Goal: Information Seeking & Learning: Learn about a topic

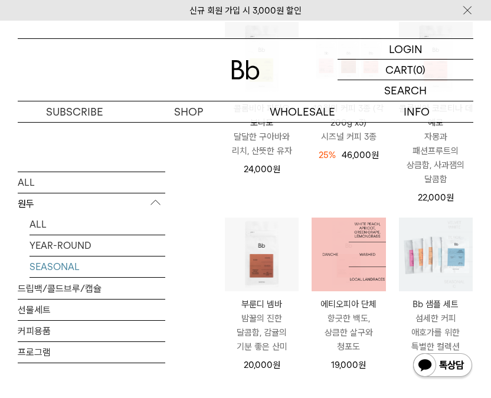
scroll to position [236, 0]
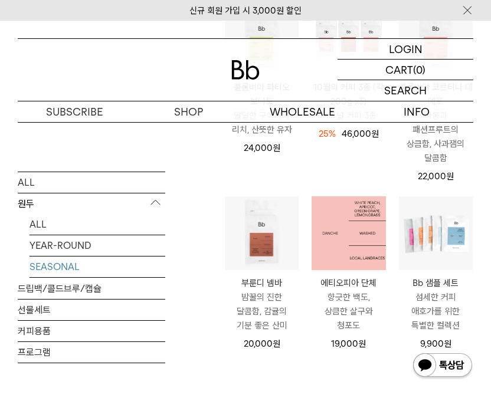
click at [334, 255] on img at bounding box center [348, 233] width 74 height 74
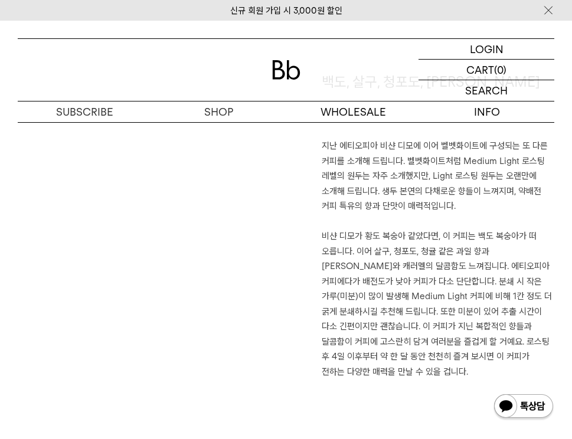
scroll to position [767, 0]
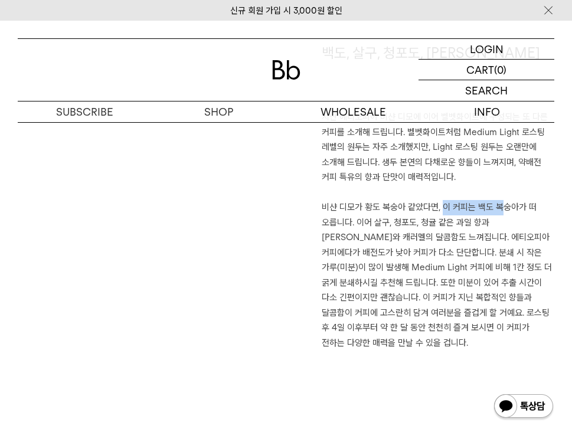
drag, startPoint x: 437, startPoint y: 204, endPoint x: 489, endPoint y: 208, distance: 52.1
click at [489, 208] on p "지난 에티오피아 비샨 디모에 이어 벨벳화이트에 구성되는 또 다른 커피를 소개해 드립니다. 벨벳화이트처럼 Medium Light 로스팅 레벨의 …" at bounding box center [438, 230] width 233 height 241
drag, startPoint x: 428, startPoint y: 237, endPoint x: 339, endPoint y: 238, distance: 88.5
click at [427, 238] on p "지난 에티오피아 비샨 디모에 이어 벨벳화이트에 구성되는 또 다른 커피를 소개해 드립니다. 벨벳화이트처럼 Medium Light 로스팅 레벨의 …" at bounding box center [438, 230] width 233 height 241
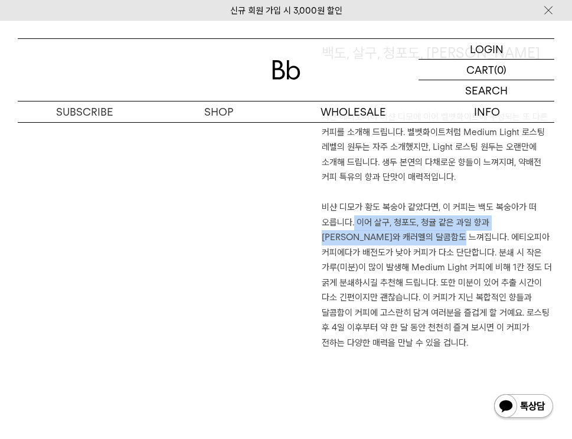
drag, startPoint x: 383, startPoint y: 227, endPoint x: 427, endPoint y: 233, distance: 44.1
click at [427, 233] on p "지난 에티오피아 비샨 디모에 이어 벨벳화이트에 구성되는 또 다른 커피를 소개해 드립니다. 벨벳화이트처럼 Medium Light 로스팅 레벨의 …" at bounding box center [438, 230] width 233 height 241
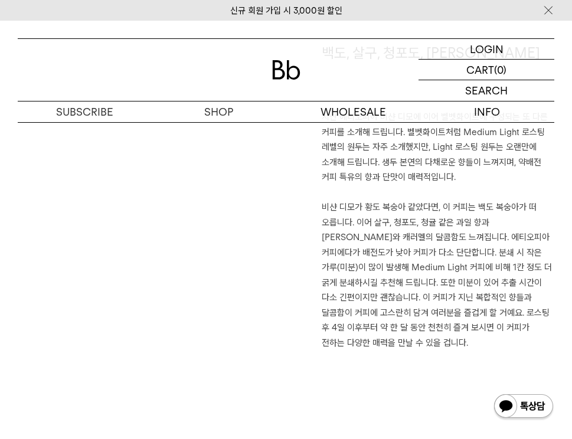
click at [426, 246] on p "지난 에티오피아 비샨 디모에 이어 벨벳화이트에 구성되는 또 다른 커피를 소개해 드립니다. 벨벳화이트처럼 Medium Light 로스팅 레벨의 …" at bounding box center [438, 230] width 233 height 241
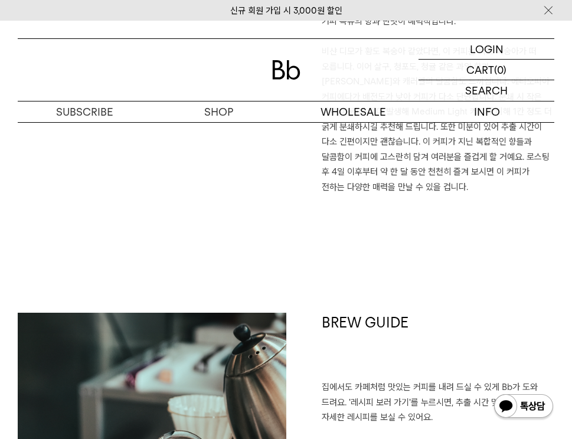
scroll to position [944, 0]
